Goal: Task Accomplishment & Management: Manage account settings

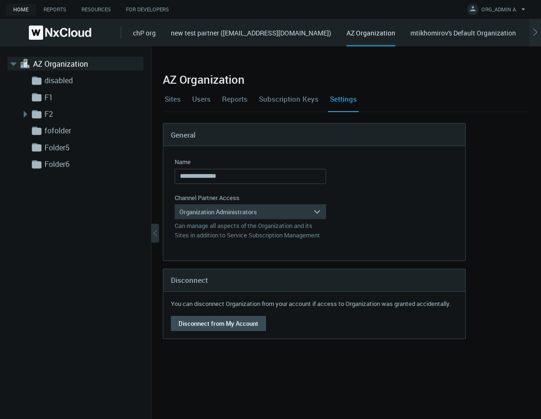
click at [234, 209] on div "Organization Administrators" at bounding box center [244, 211] width 138 height 15
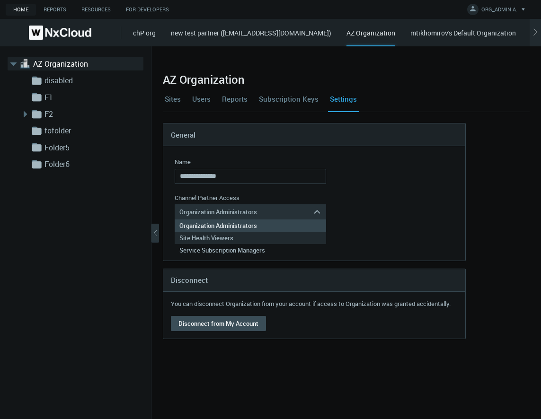
click at [236, 238] on div "Site Health Viewers" at bounding box center [250, 238] width 142 height 12
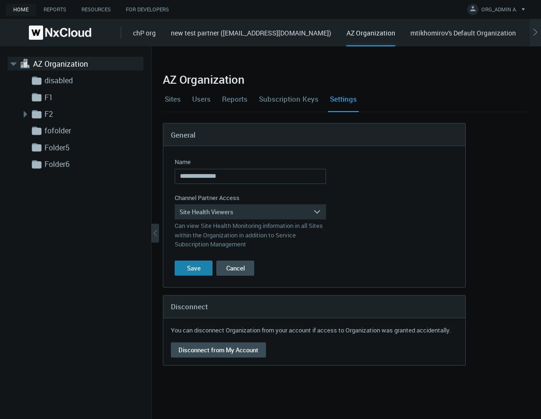
click at [196, 267] on div "Save" at bounding box center [194, 269] width 14 height 8
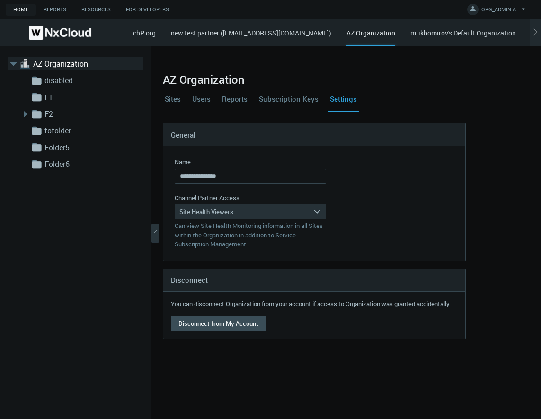
click at [211, 98] on link "Users" at bounding box center [201, 99] width 22 height 26
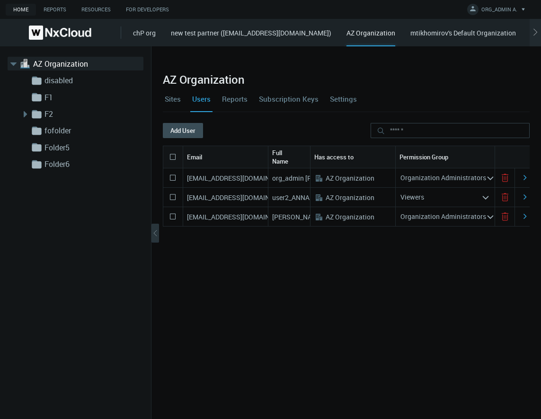
click at [444, 198] on div "Viewers" at bounding box center [439, 197] width 86 height 15
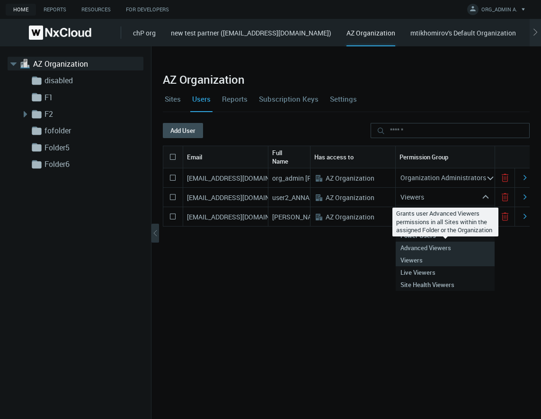
click at [442, 247] on nx-search-highlight "Advanced Viewers" at bounding box center [425, 248] width 51 height 9
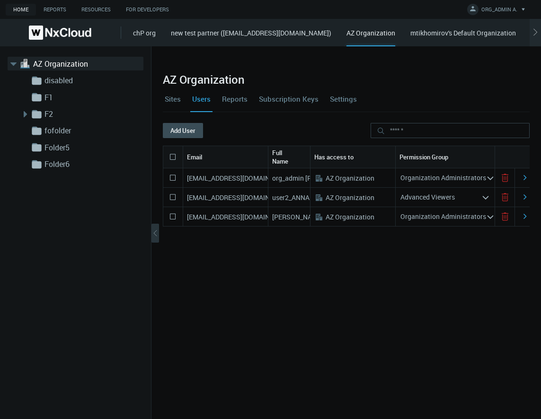
click at [459, 199] on div "Advanced Viewers" at bounding box center [439, 197] width 86 height 15
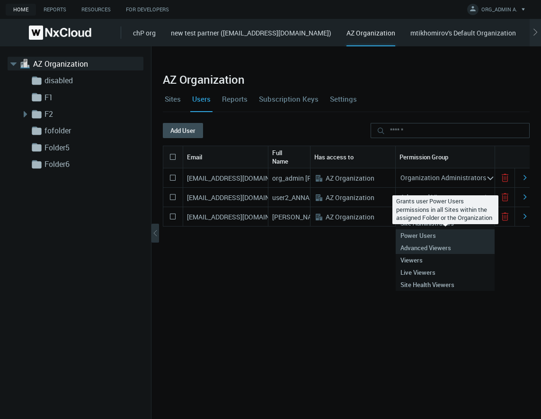
click at [441, 234] on div "Power Users" at bounding box center [444, 236] width 89 height 12
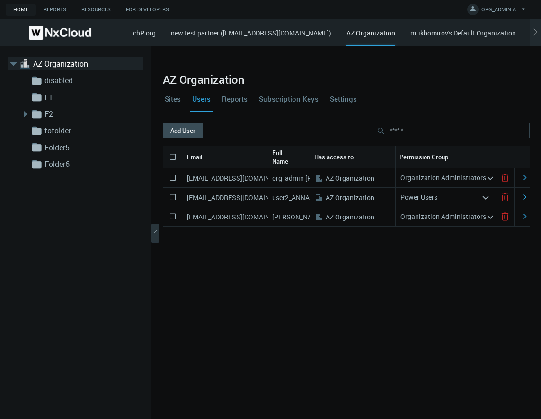
click at [417, 199] on nx-search-highlight "Power Users" at bounding box center [418, 197] width 37 height 9
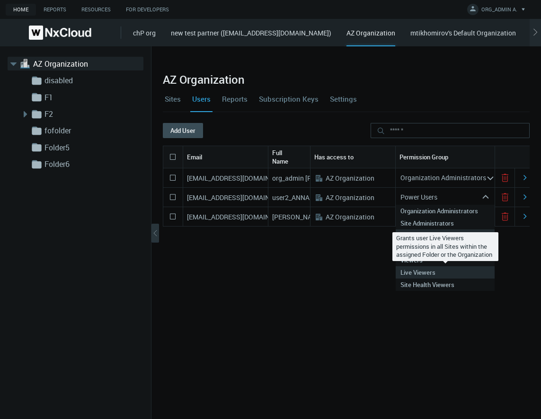
click at [433, 274] on nx-search-highlight "Live Viewers" at bounding box center [417, 272] width 35 height 9
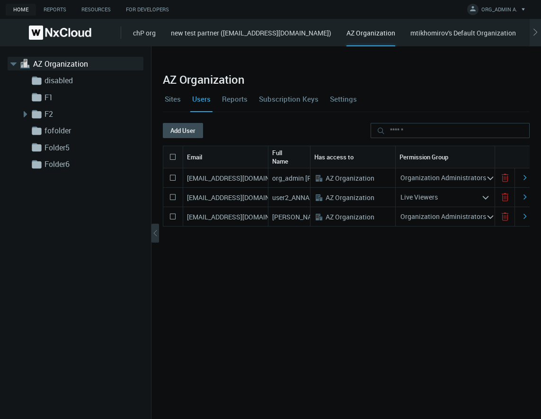
click at [416, 200] on nx-search-highlight "Live Viewers" at bounding box center [418, 197] width 37 height 9
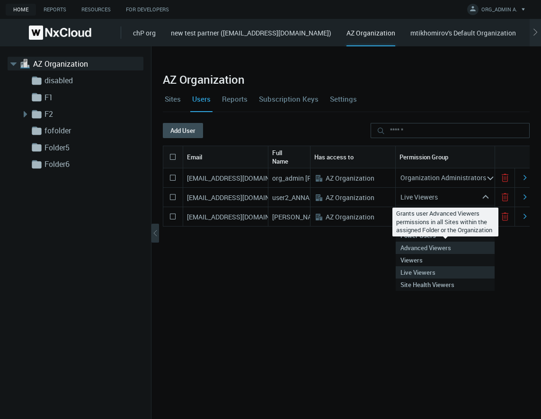
click at [441, 248] on nx-search-highlight "Advanced Viewers" at bounding box center [425, 248] width 51 height 9
